Goal: Information Seeking & Learning: Learn about a topic

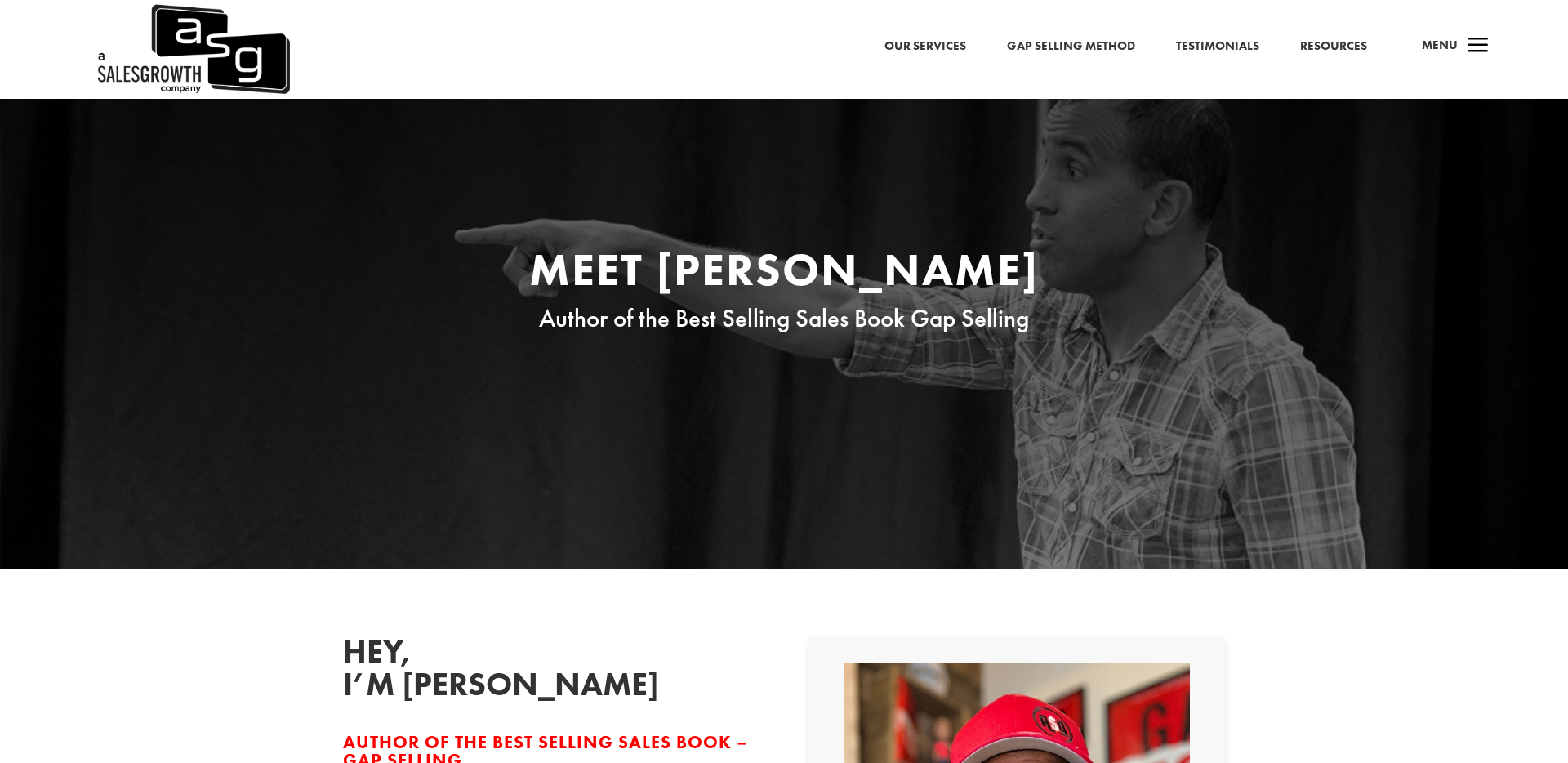
click at [1323, 44] on link "Resources" at bounding box center [1333, 47] width 67 height 21
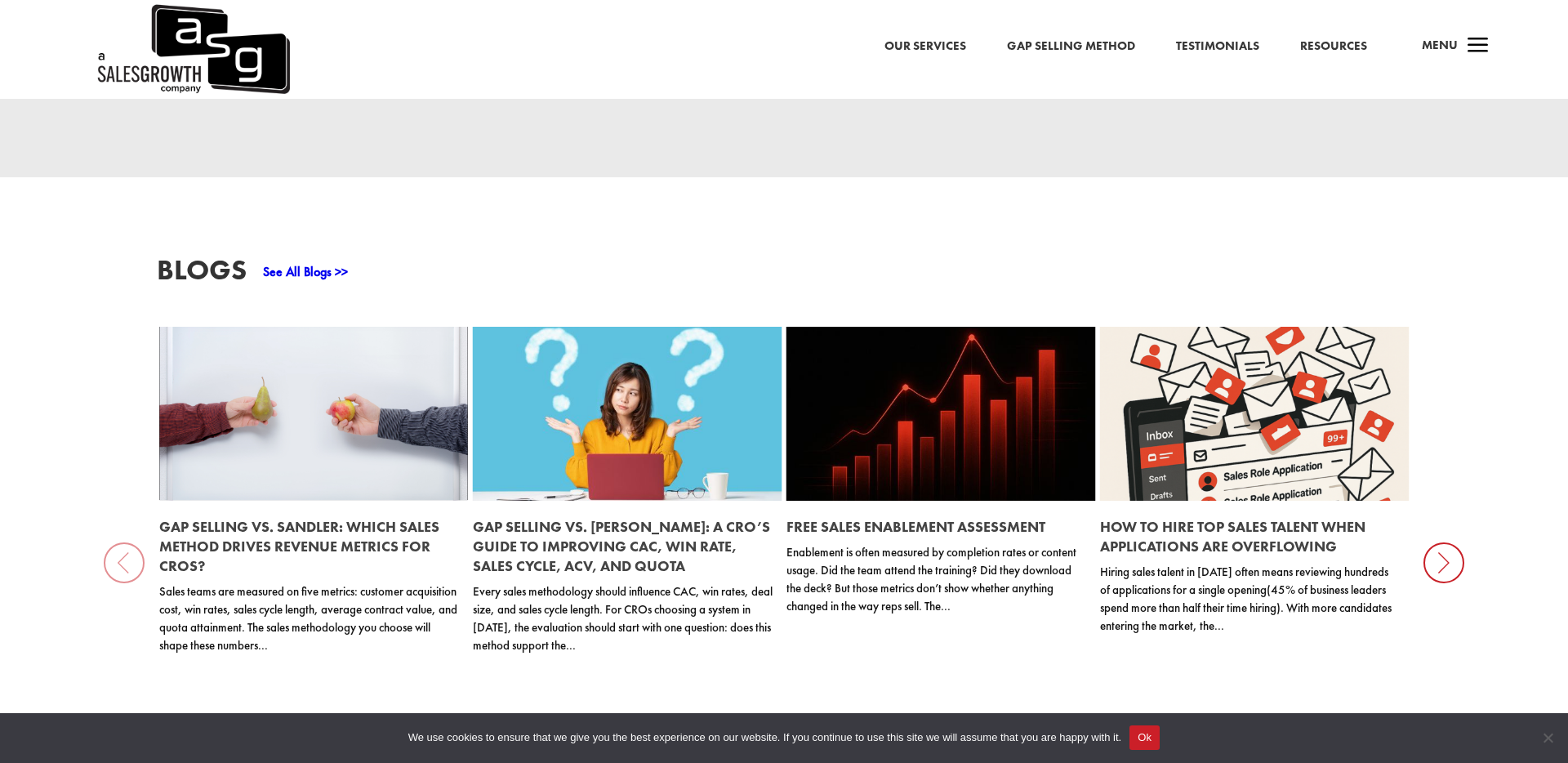
scroll to position [1808, 0]
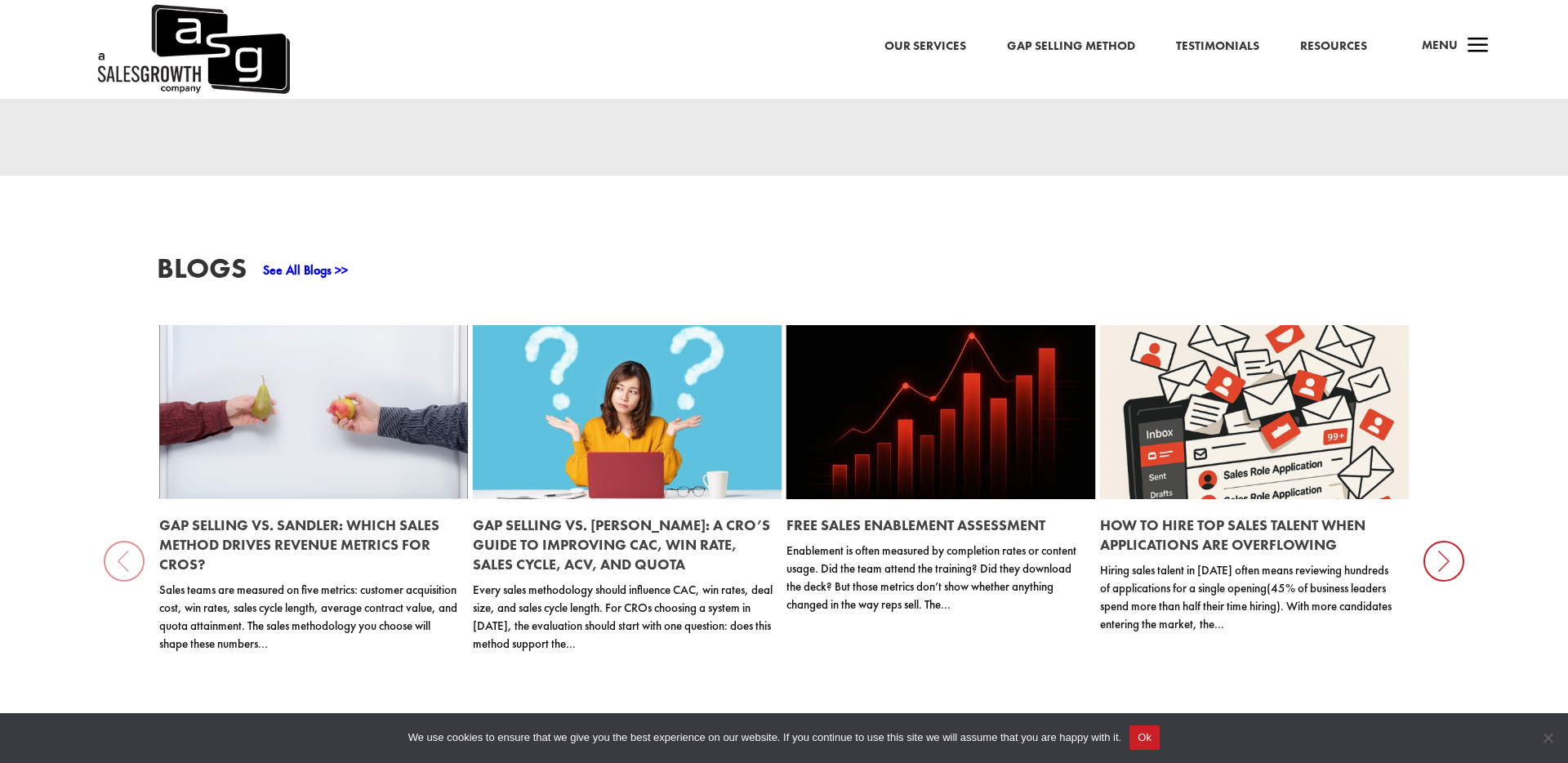
click at [256, 434] on link at bounding box center [314, 412] width 309 height 174
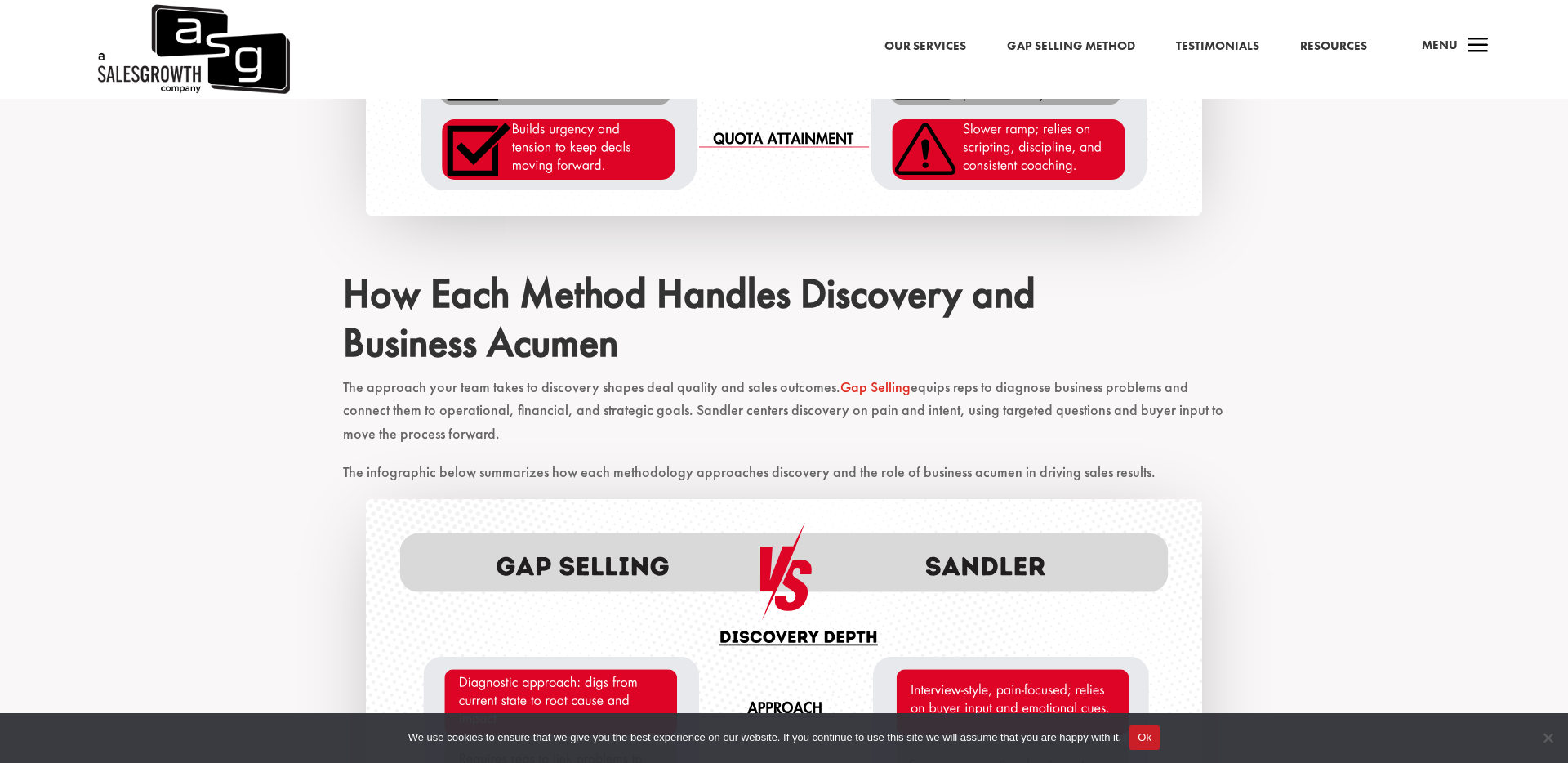
scroll to position [2032, 0]
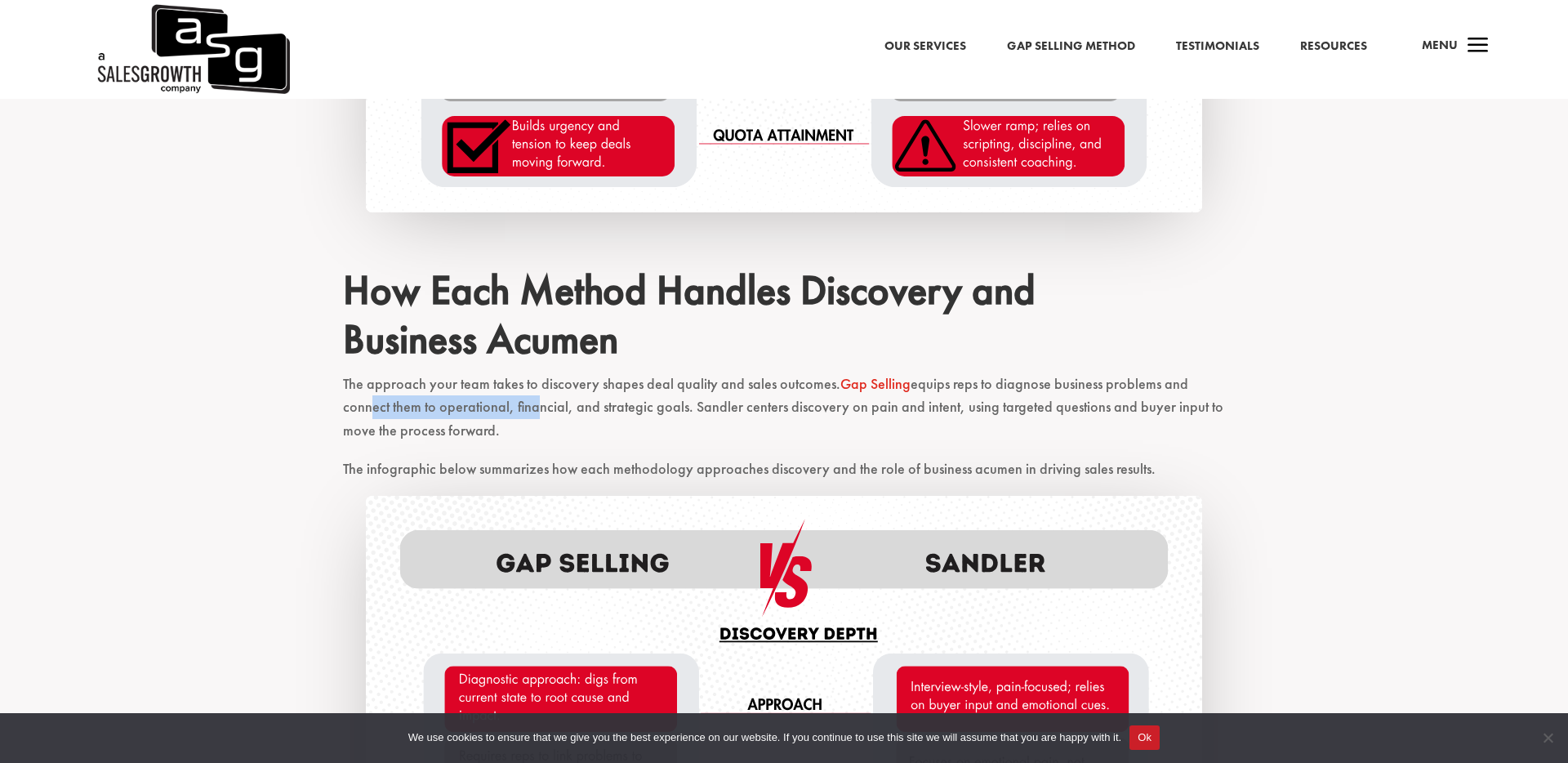
drag, startPoint x: 362, startPoint y: 378, endPoint x: 526, endPoint y: 387, distance: 164.2
click at [525, 387] on p "The approach your team takes to discovery shapes deal quality and sales outcome…" at bounding box center [784, 415] width 882 height 85
click at [526, 387] on p "The approach your team takes to discovery shapes deal quality and sales outcome…" at bounding box center [784, 415] width 882 height 85
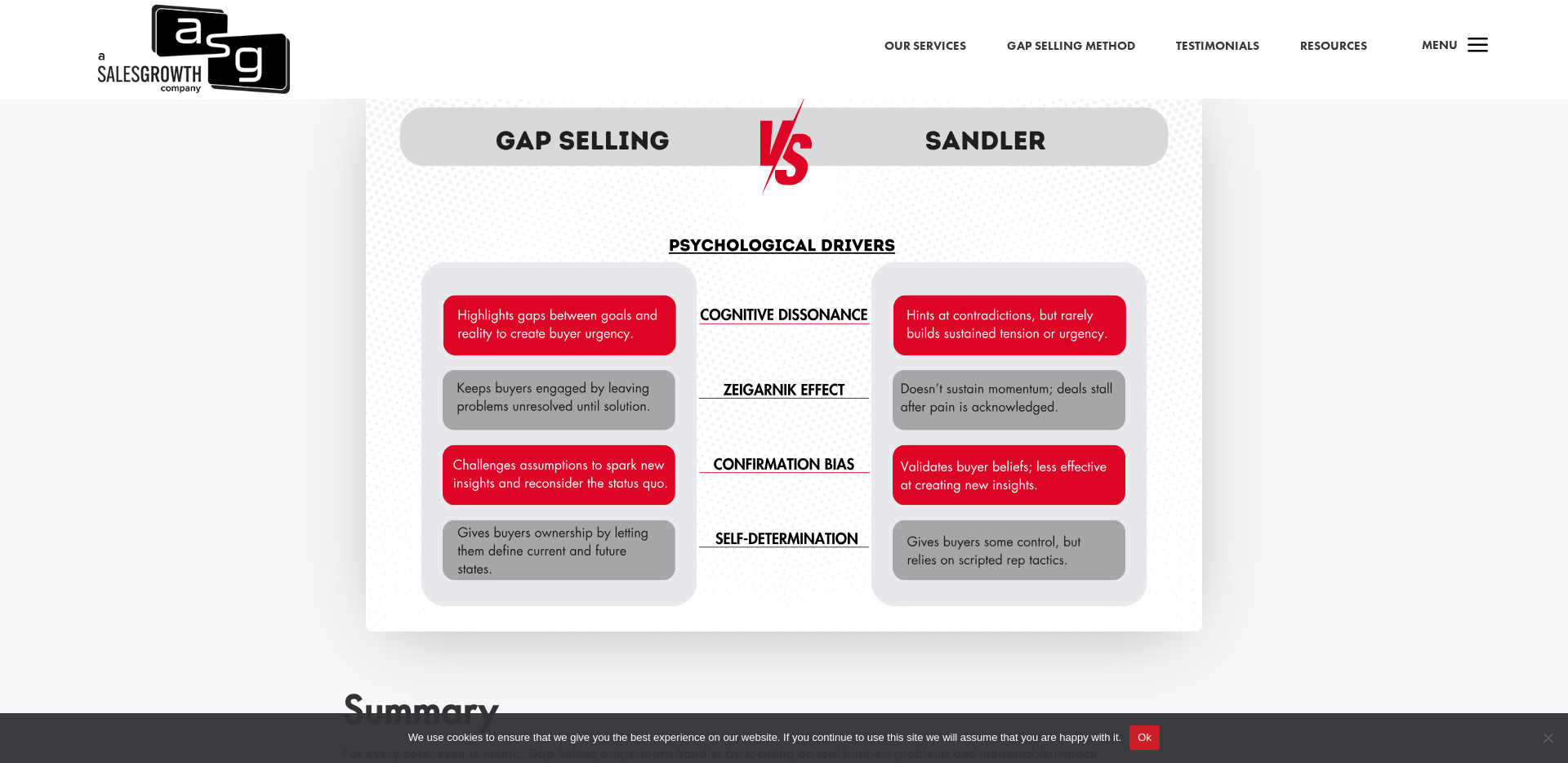
scroll to position [3100, 0]
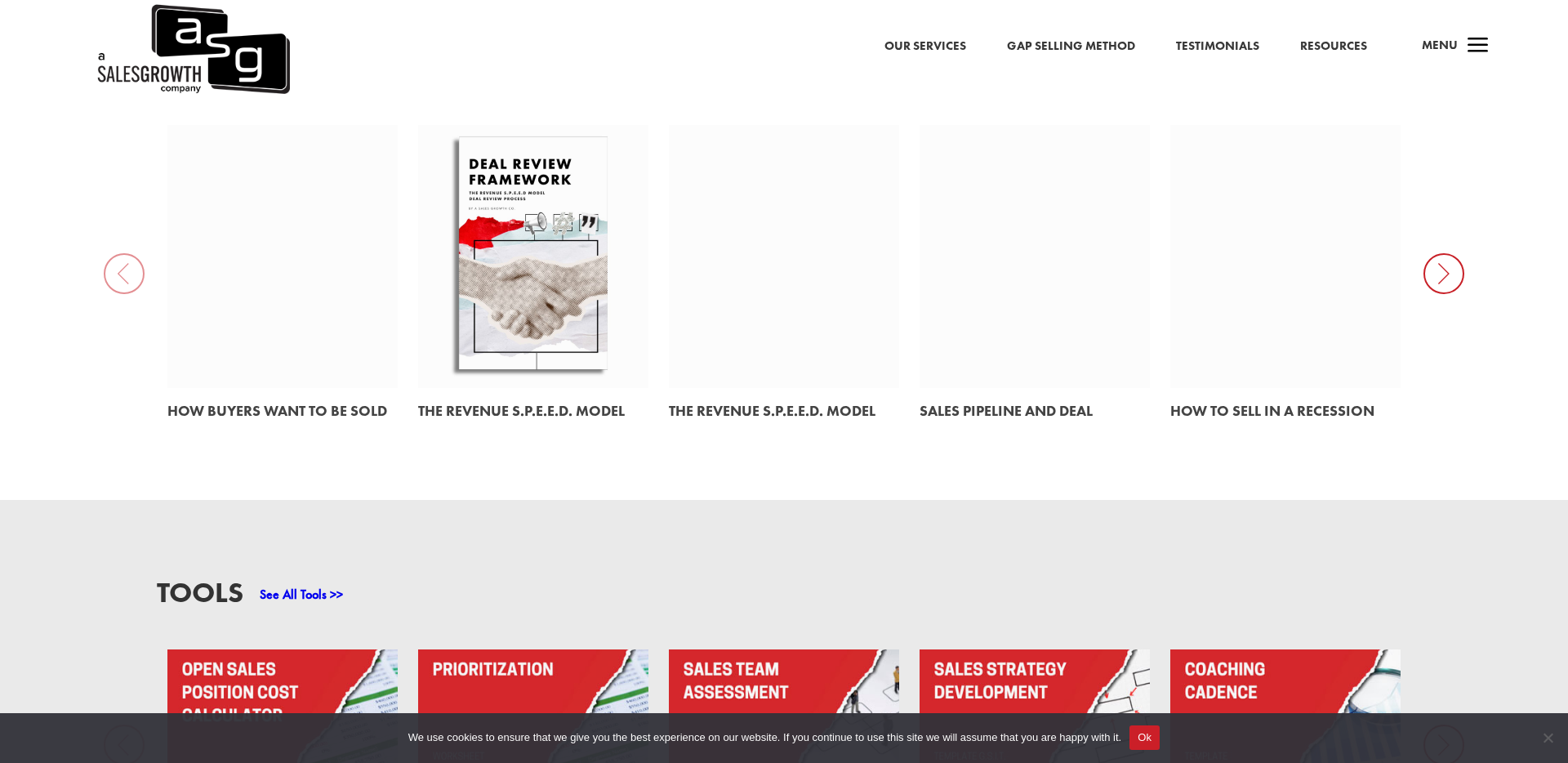
scroll to position [520, 0]
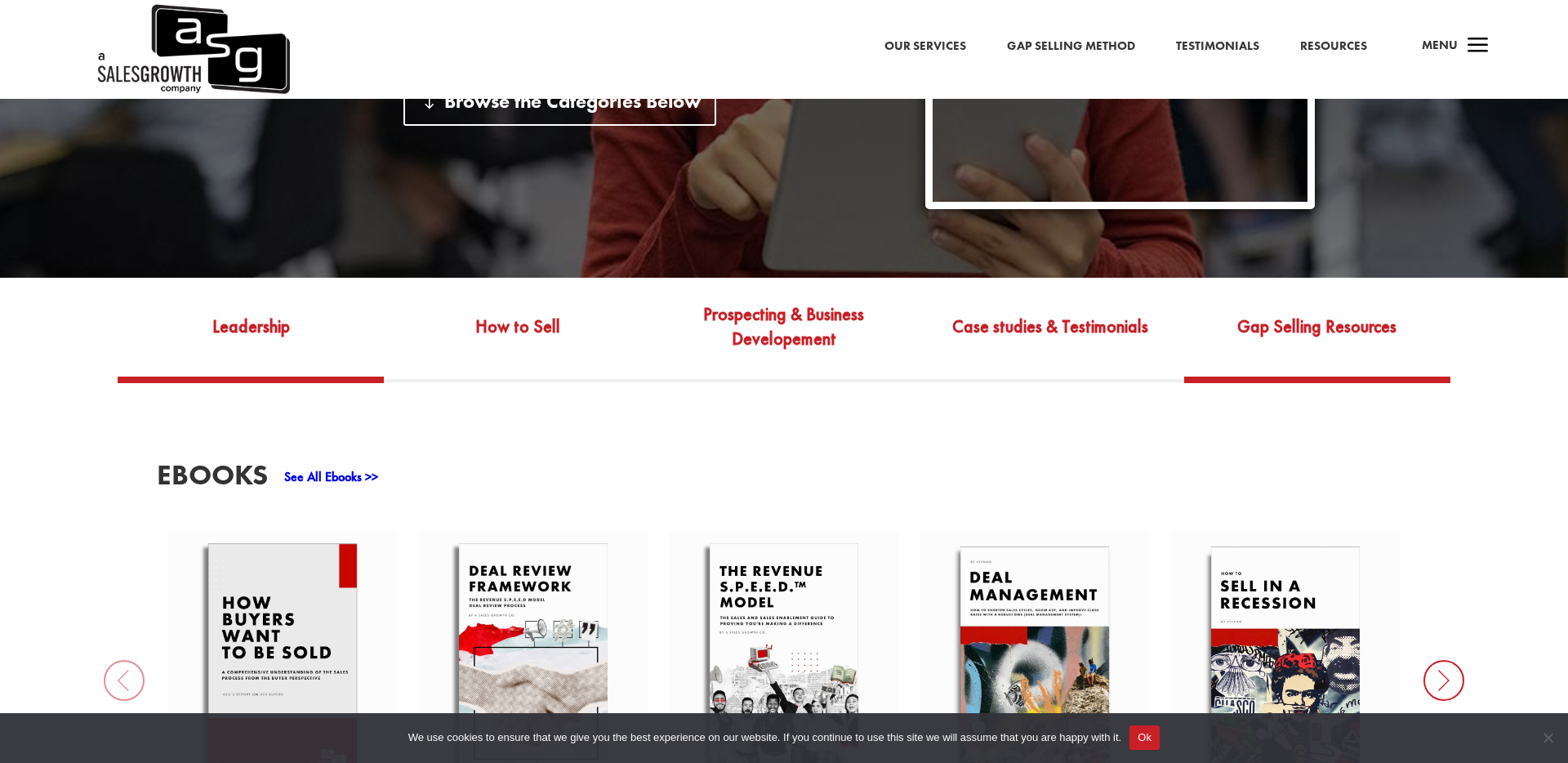
click at [1275, 301] on link "Gap Selling Resources" at bounding box center [1317, 338] width 266 height 76
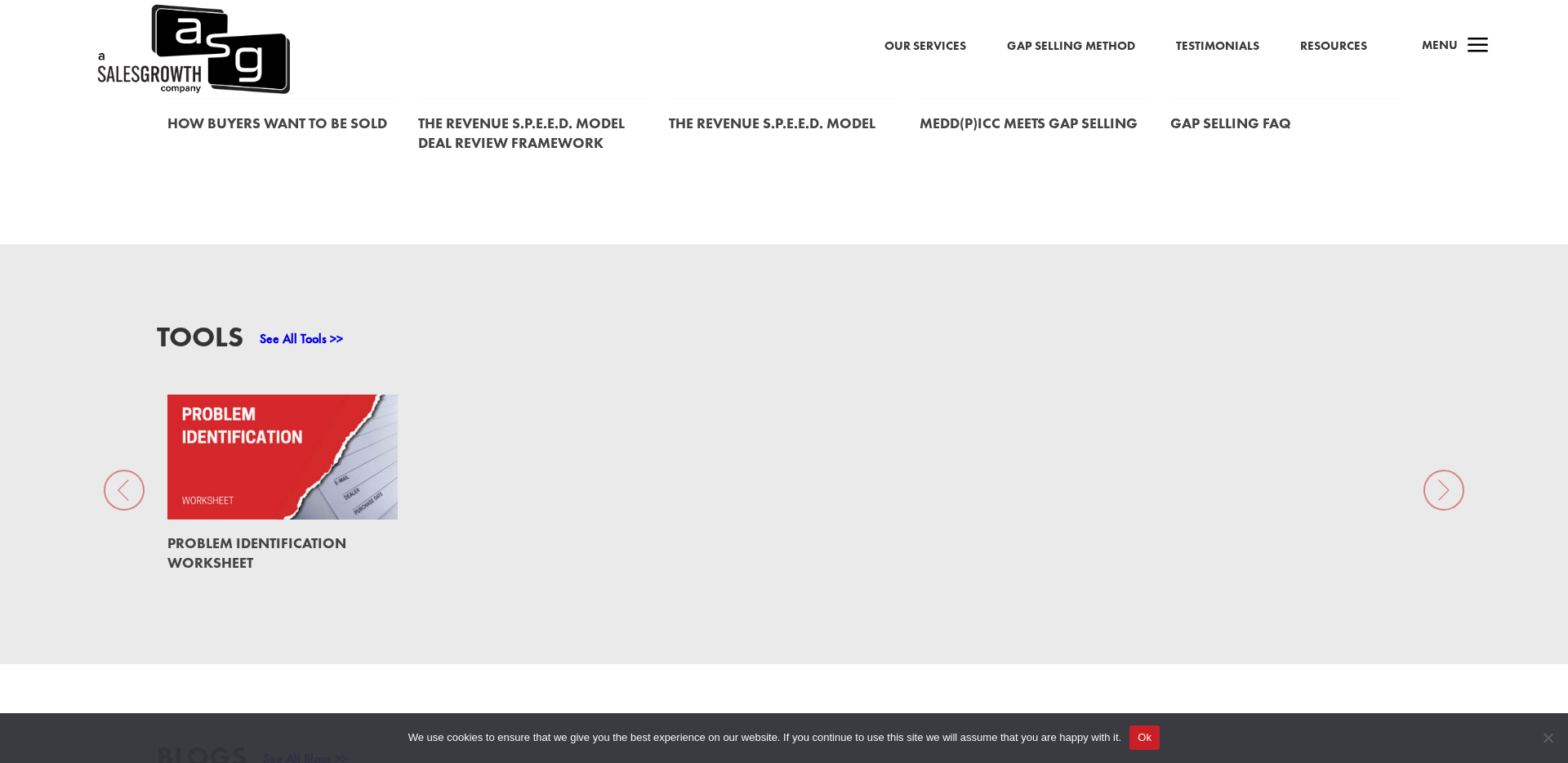
scroll to position [1215, 0]
click at [312, 329] on link "See All Tools >>" at bounding box center [301, 337] width 83 height 17
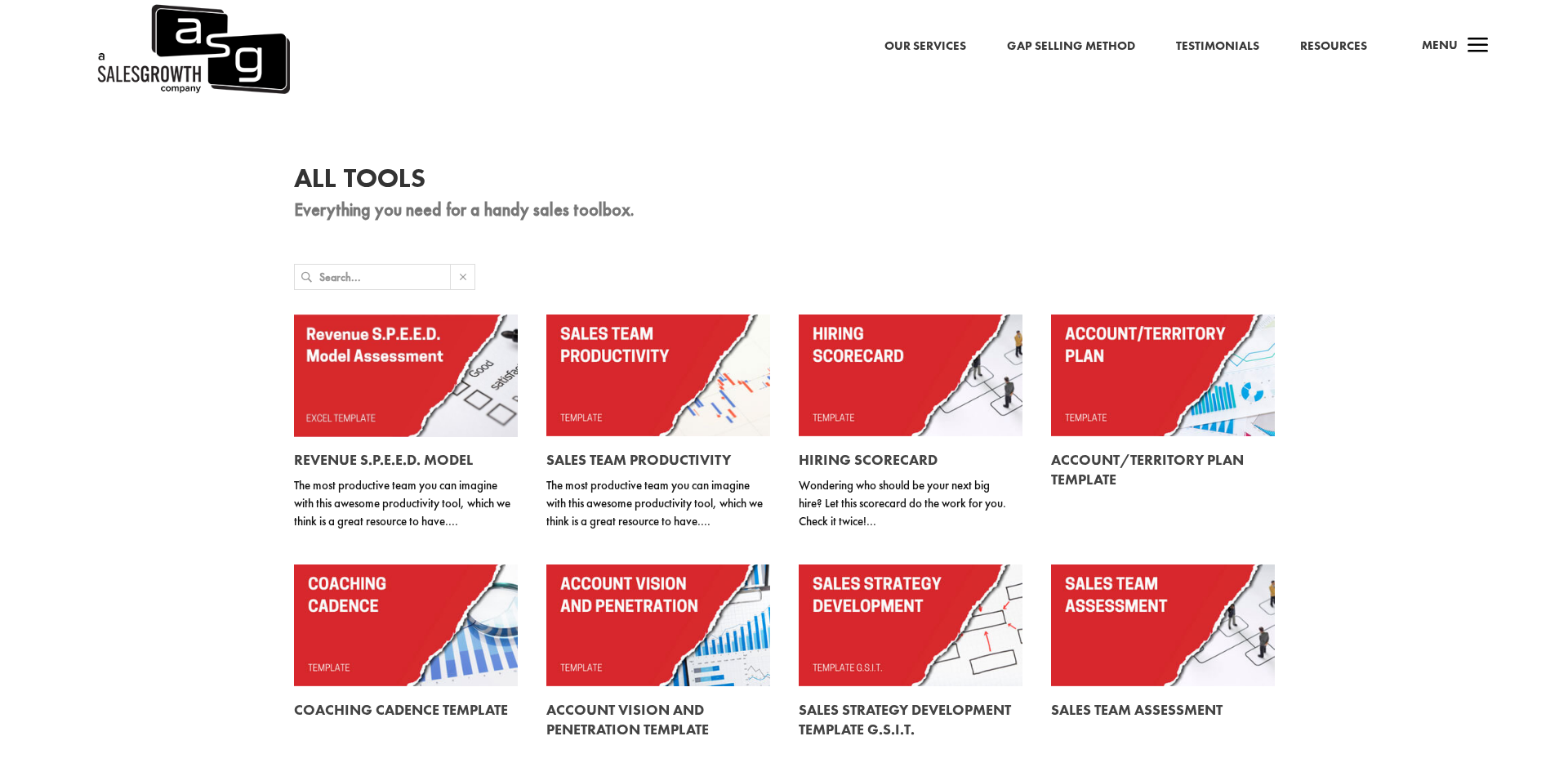
click at [375, 274] on input "text" at bounding box center [385, 277] width 130 height 24
click at [1096, 37] on link "Gap Selling Method" at bounding box center [1071, 47] width 129 height 21
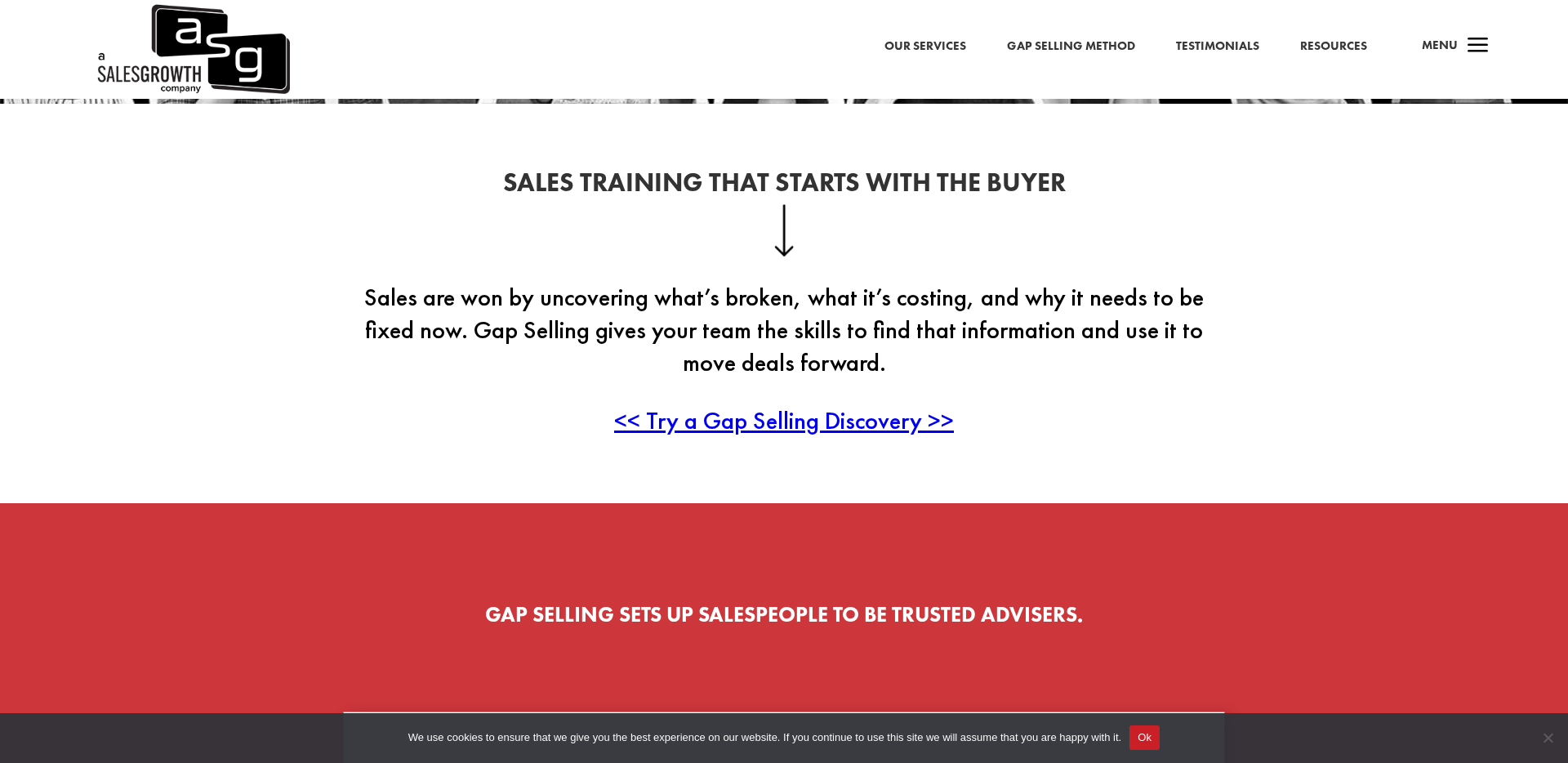
scroll to position [118, 0]
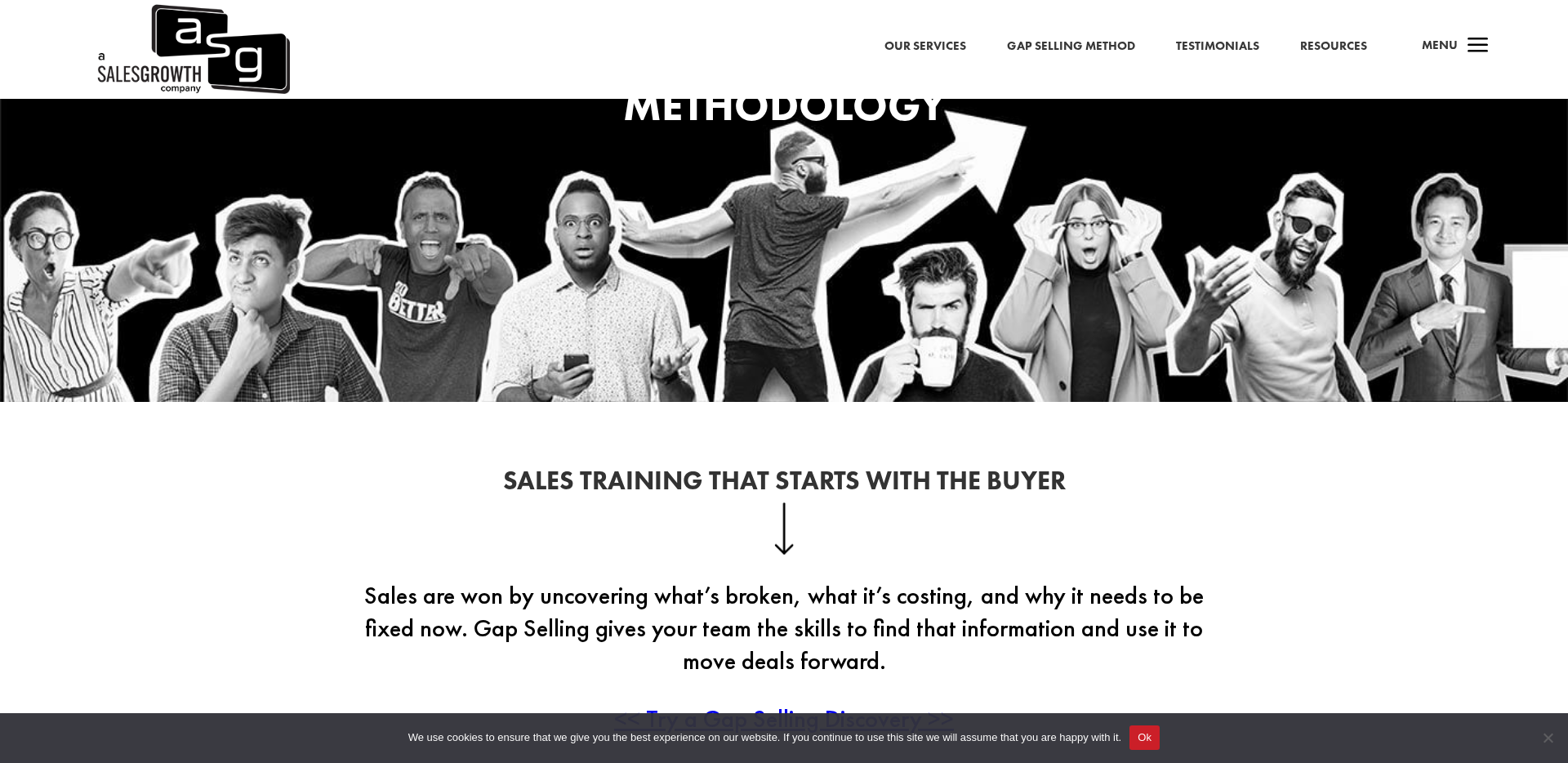
click at [1318, 47] on link "Resources" at bounding box center [1333, 47] width 67 height 21
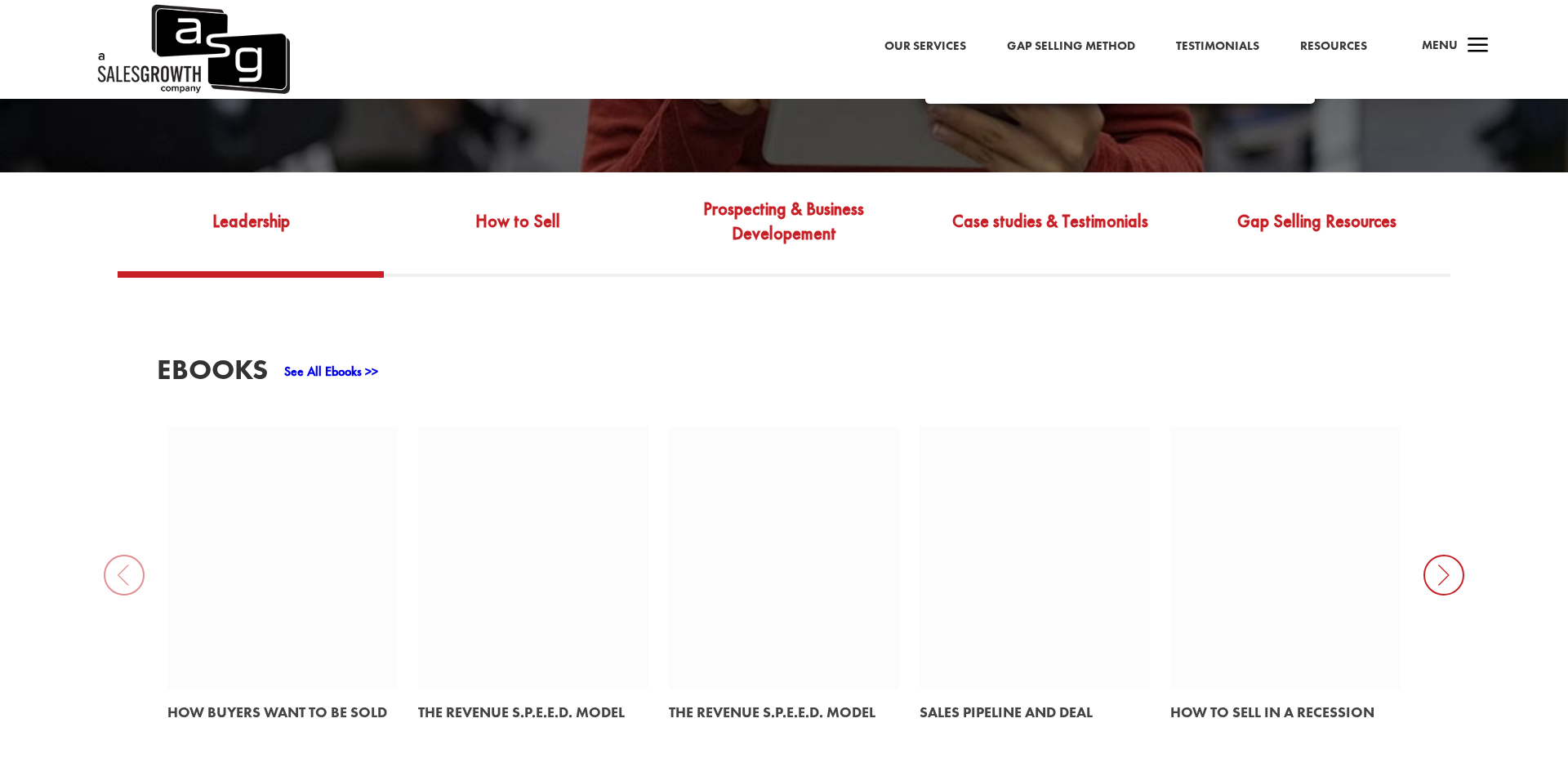
scroll to position [677, 0]
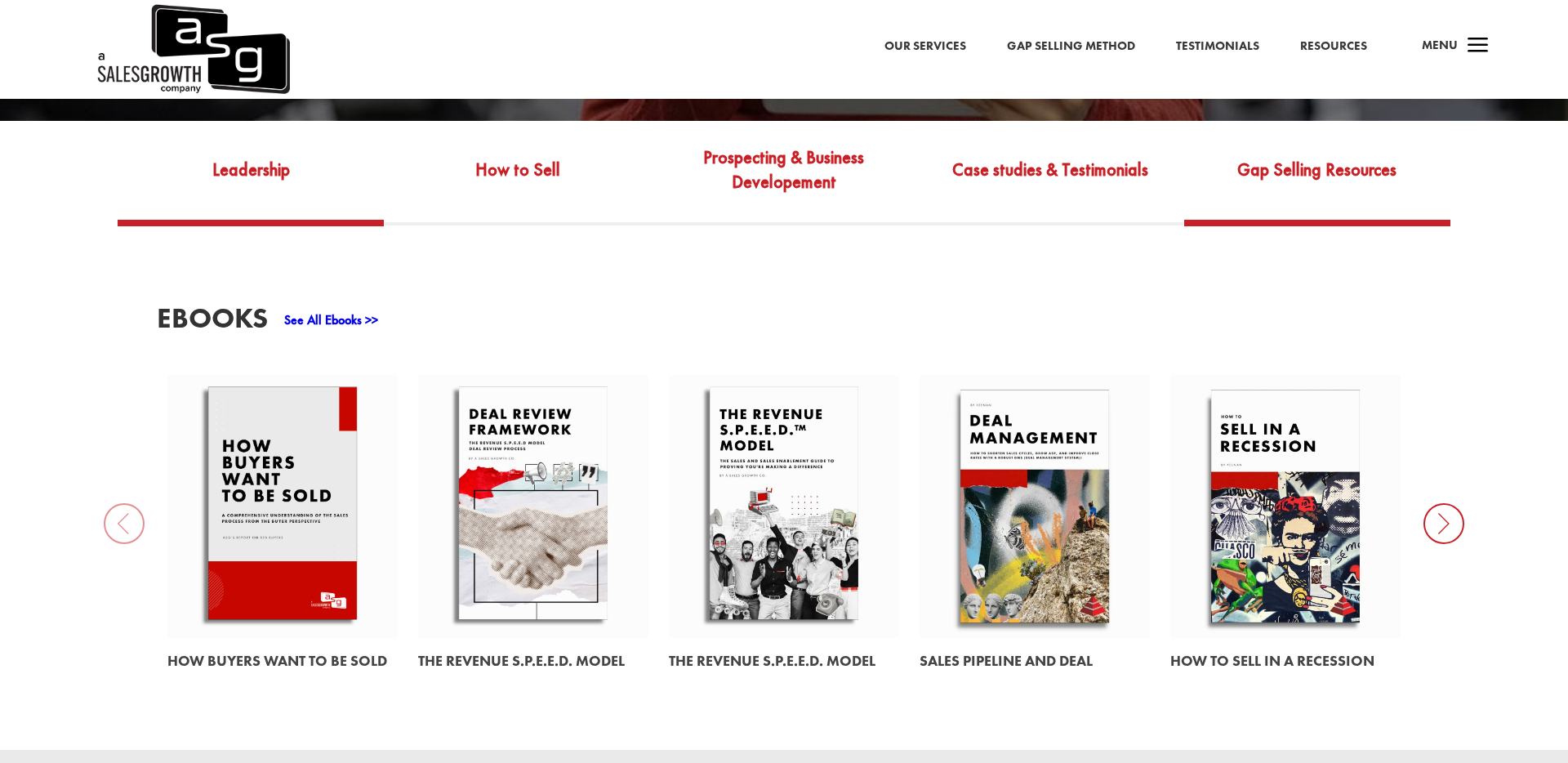
click at [1262, 154] on link "Gap Selling Resources" at bounding box center [1317, 181] width 266 height 76
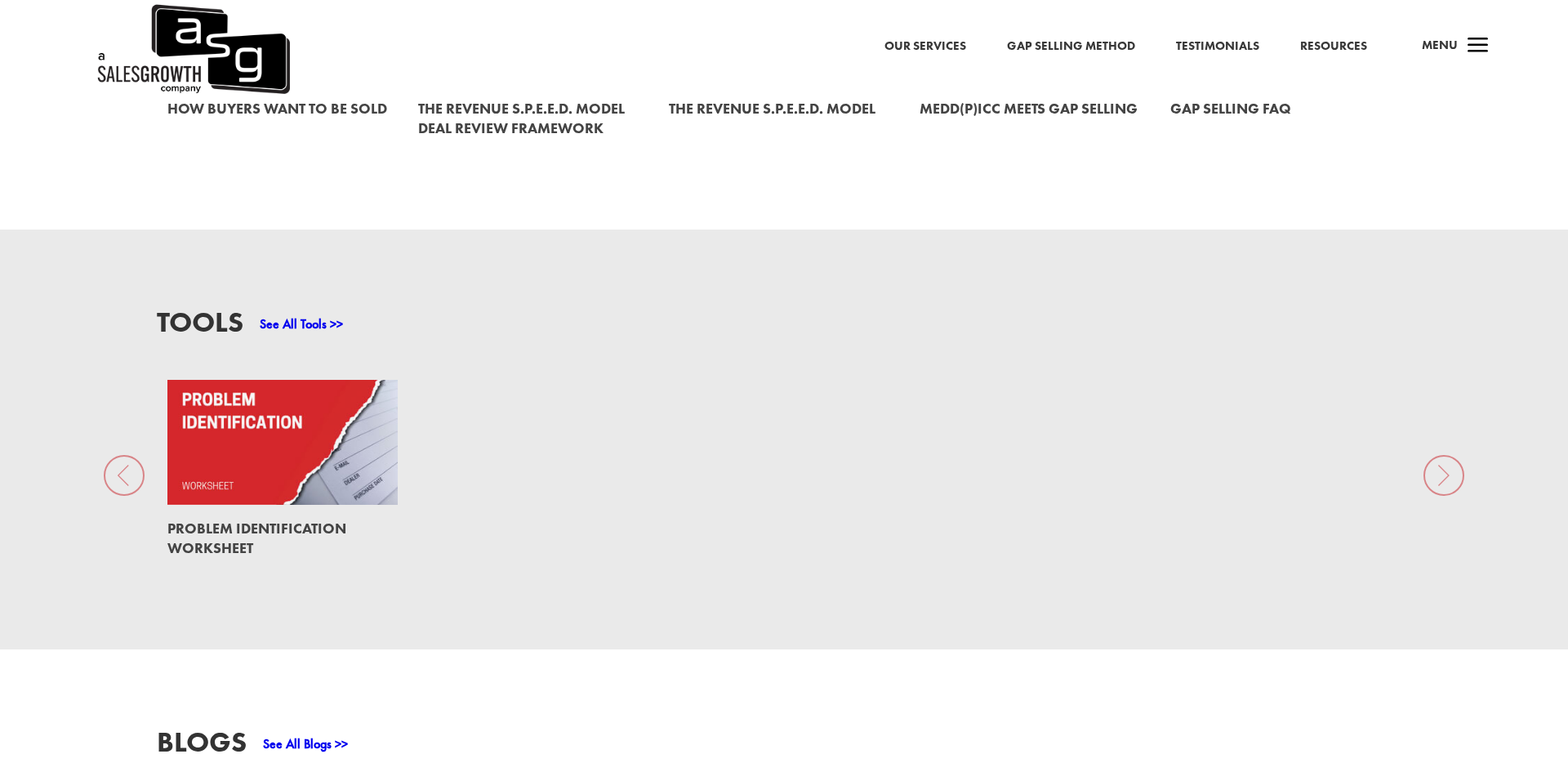
scroll to position [1237, 0]
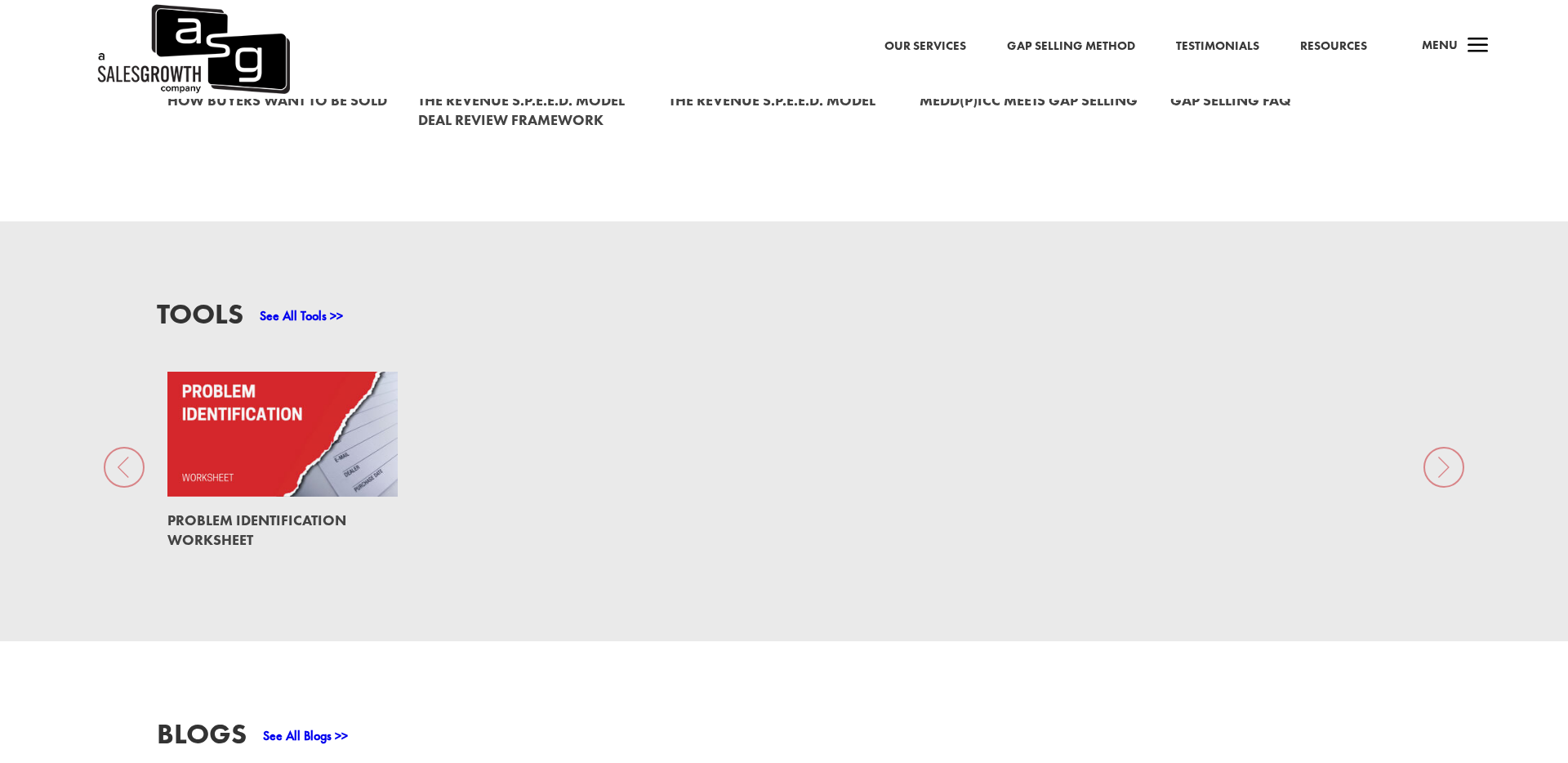
click at [263, 407] on link at bounding box center [282, 434] width 230 height 125
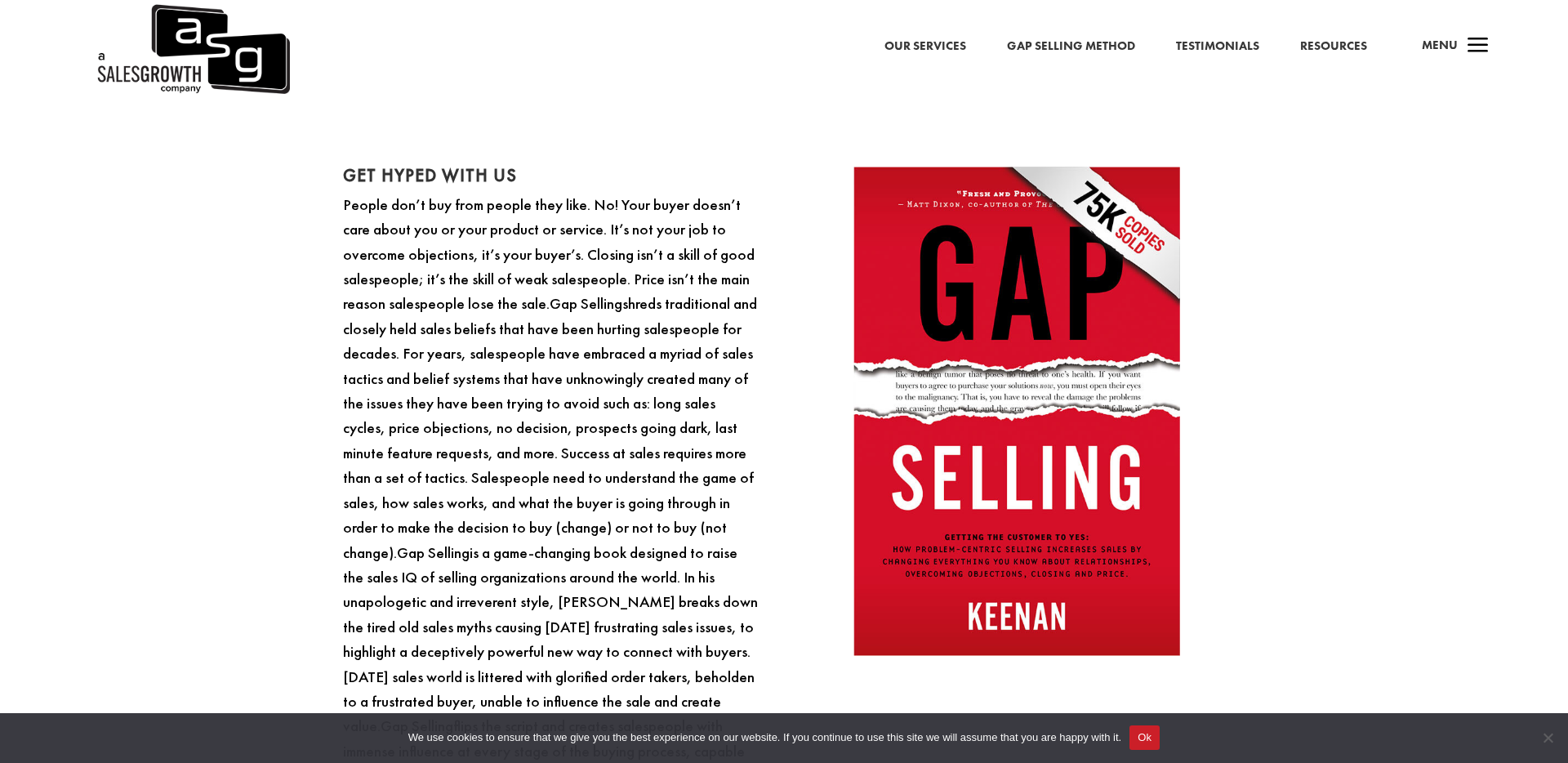
scroll to position [1545, 0]
